Goal: Book appointment/travel/reservation

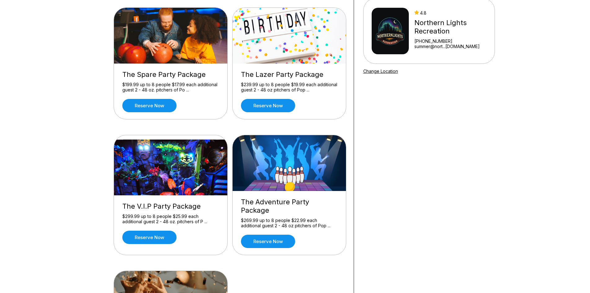
scroll to position [62, 0]
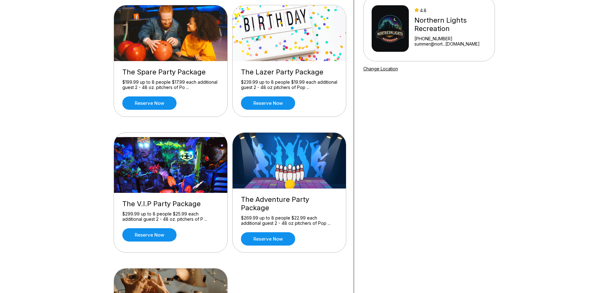
click at [184, 162] on img at bounding box center [171, 165] width 114 height 56
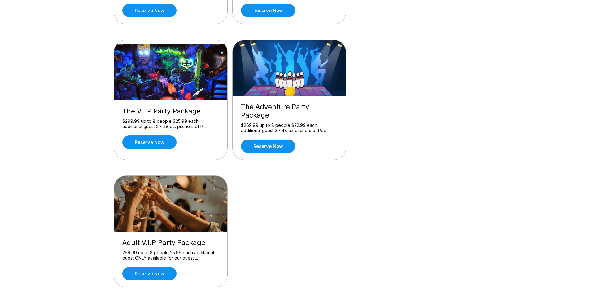
scroll to position [155, 0]
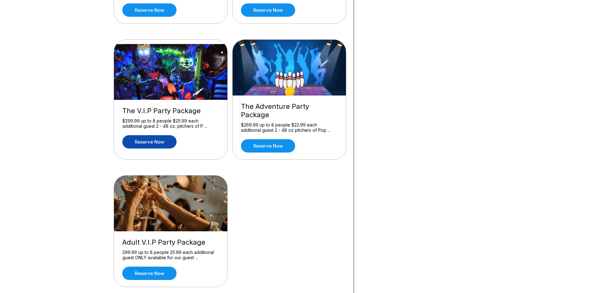
click at [154, 141] on link "Reserve now" at bounding box center [149, 141] width 54 height 13
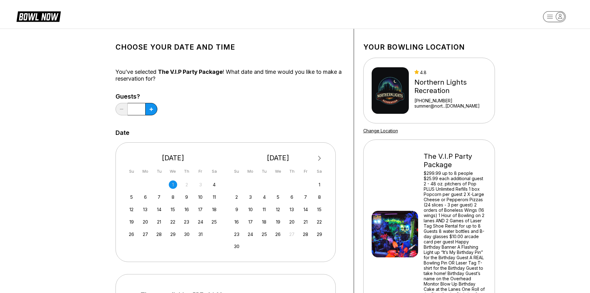
click at [319, 159] on span "Next Month" at bounding box center [319, 158] width 0 height 7
click at [291, 210] on div "18" at bounding box center [292, 209] width 8 height 8
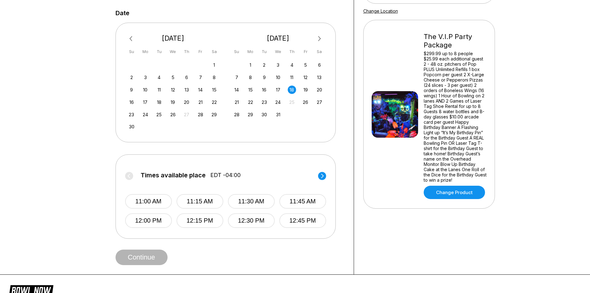
scroll to position [186, 0]
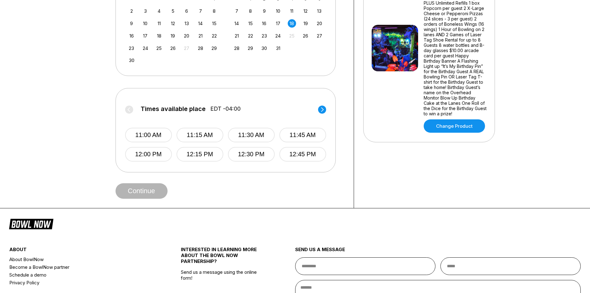
click at [324, 108] on circle at bounding box center [322, 109] width 8 height 8
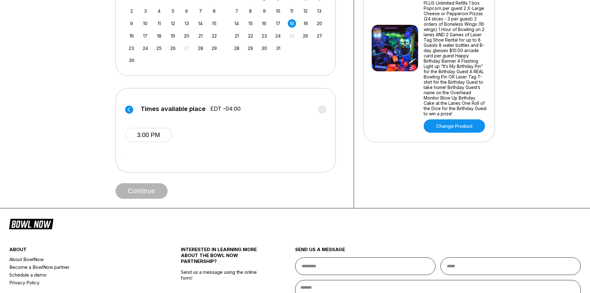
click at [324, 108] on label "Times available place EDT -04:00" at bounding box center [225, 110] width 201 height 10
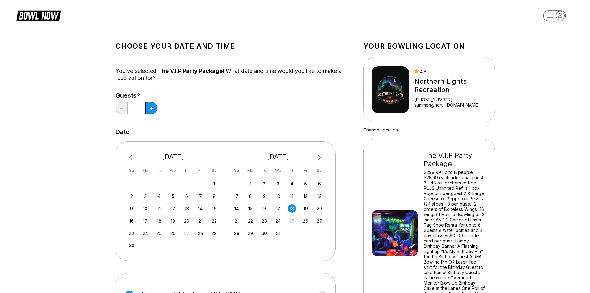
scroll to position [0, 0]
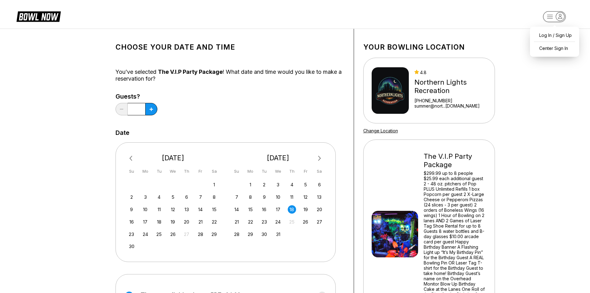
click at [560, 15] on icon "button" at bounding box center [560, 16] width 8 height 8
click at [559, 17] on icon "button" at bounding box center [560, 16] width 4 height 4
click at [42, 15] on icon at bounding box center [42, 16] width 15 height 7
